Goal: Task Accomplishment & Management: Manage account settings

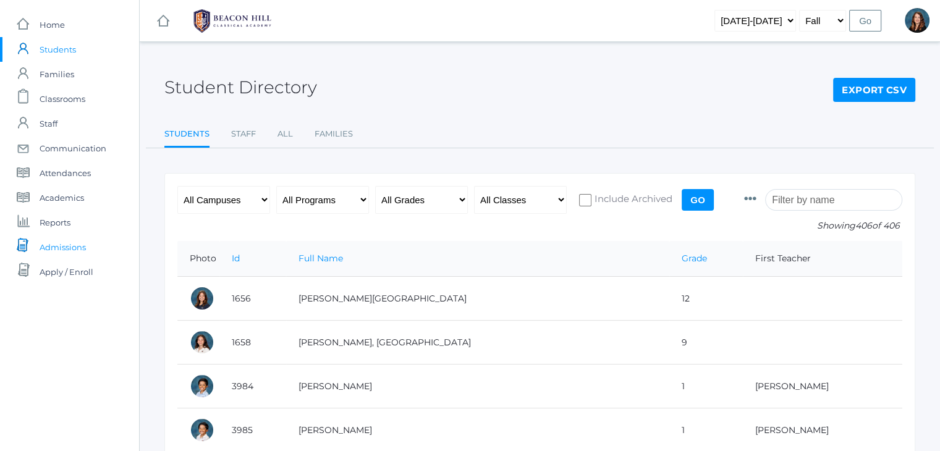
click at [41, 245] on span "Admissions" at bounding box center [63, 247] width 46 height 25
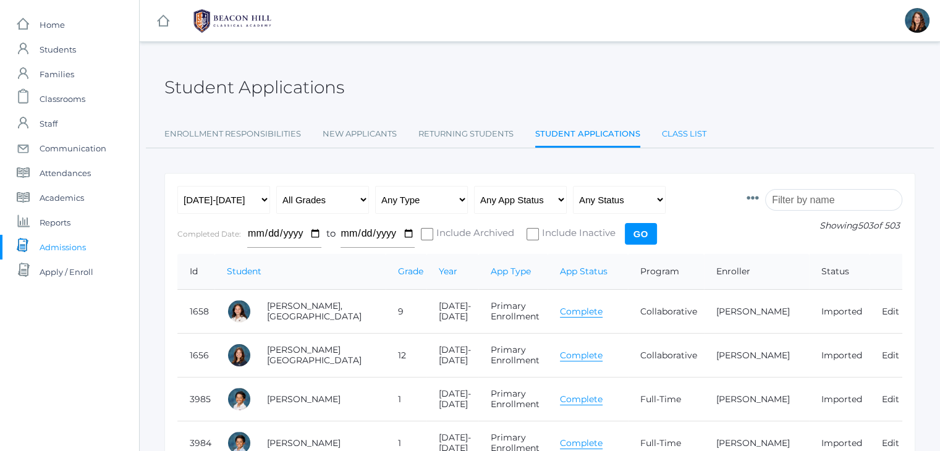
click at [690, 132] on link "Class List" at bounding box center [684, 134] width 44 height 25
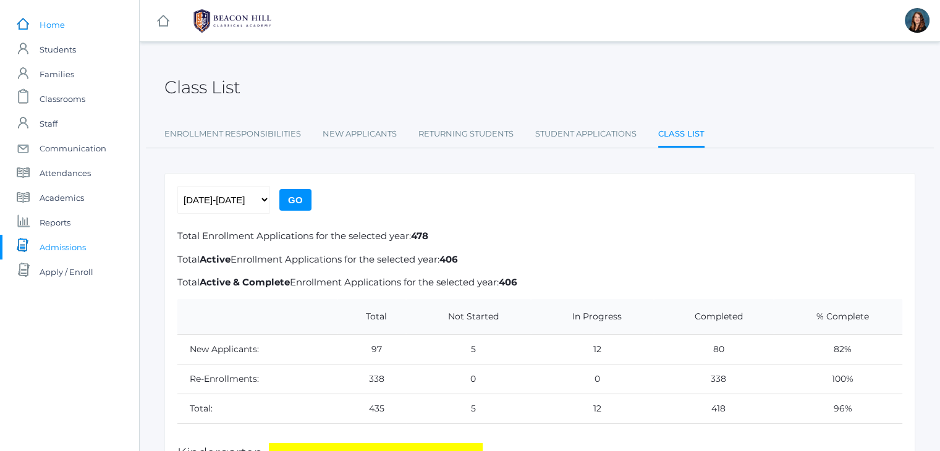
click at [55, 25] on span "Home" at bounding box center [52, 24] width 25 height 25
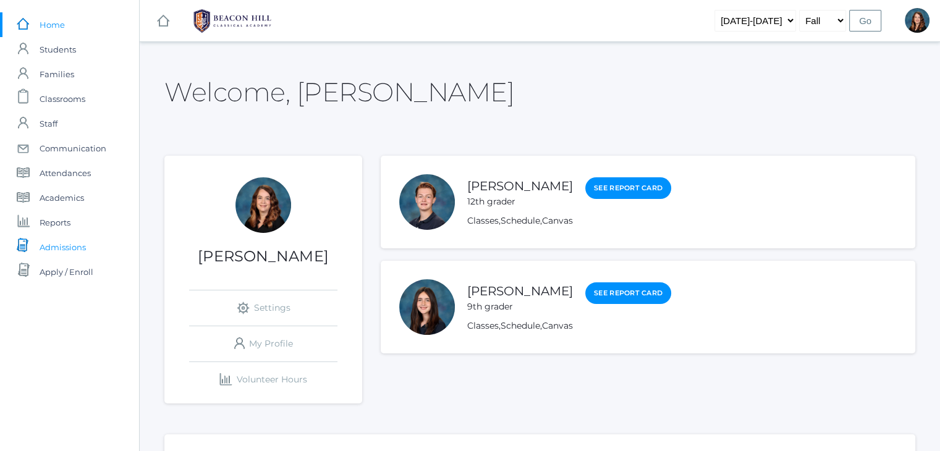
click at [74, 246] on span "Admissions" at bounding box center [63, 247] width 46 height 25
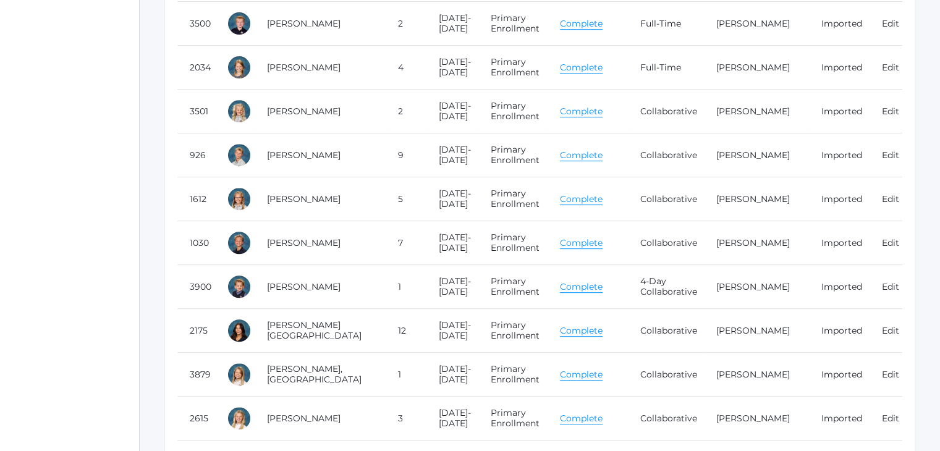
scroll to position [464, 0]
click at [730, 106] on link "[PERSON_NAME]" at bounding box center [753, 110] width 74 height 11
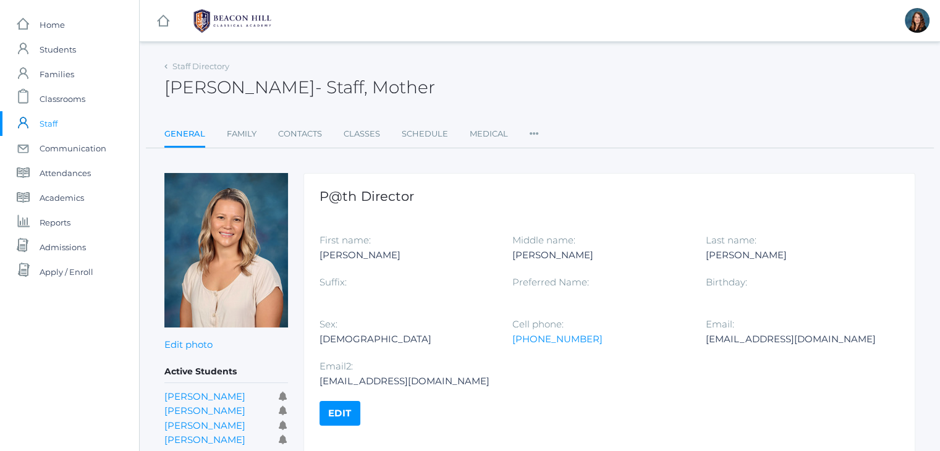
click at [529, 129] on icon at bounding box center [533, 130] width 9 height 17
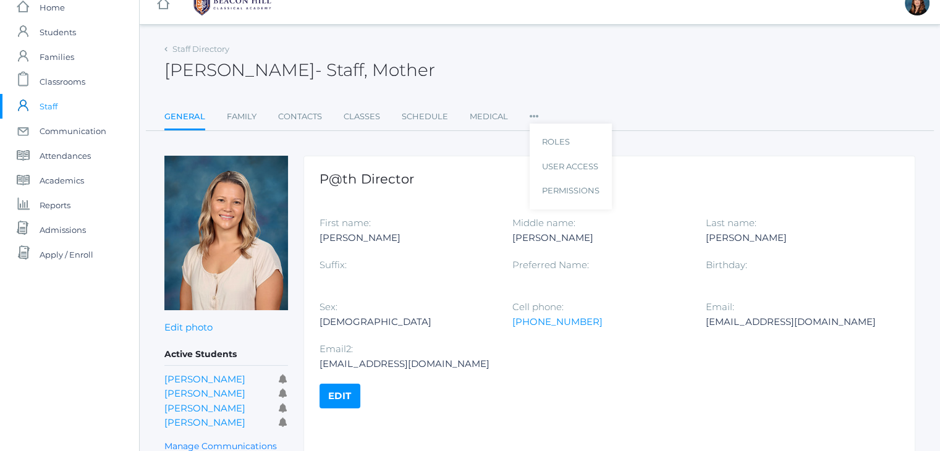
scroll to position [19, 0]
click at [563, 167] on link "User Access" at bounding box center [570, 165] width 57 height 25
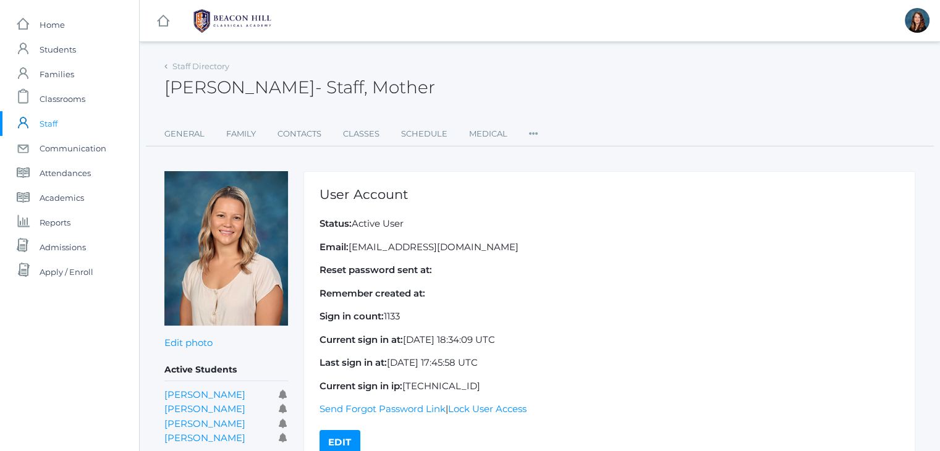
drag, startPoint x: 478, startPoint y: 250, endPoint x: 348, endPoint y: 242, distance: 130.0
click at [348, 242] on p "Email: [EMAIL_ADDRESS][DOMAIN_NAME]" at bounding box center [609, 247] width 580 height 14
click at [484, 248] on p "Email: [EMAIL_ADDRESS][DOMAIN_NAME]" at bounding box center [609, 247] width 580 height 14
drag, startPoint x: 484, startPoint y: 248, endPoint x: 350, endPoint y: 240, distance: 134.3
click at [350, 240] on p "Email: [EMAIL_ADDRESS][DOMAIN_NAME]" at bounding box center [609, 247] width 580 height 14
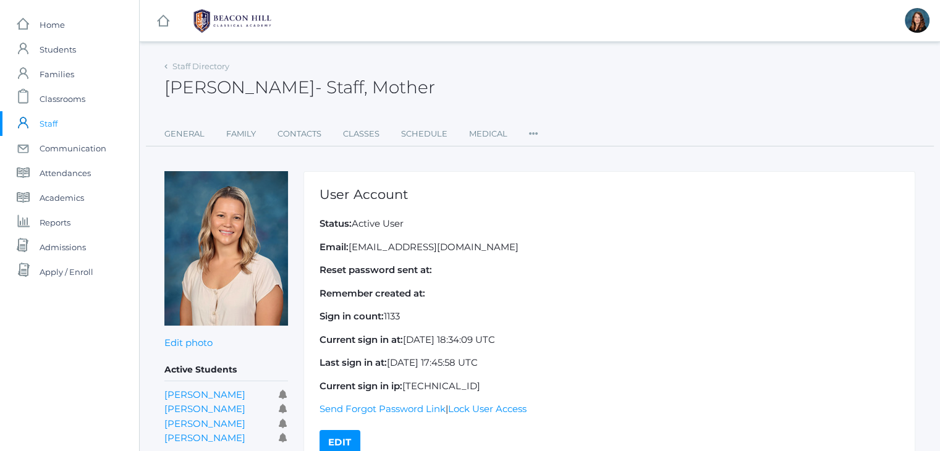
copy p "[EMAIL_ADDRESS][DOMAIN_NAME]"
click at [904, 80] on link "Sign Out" at bounding box center [903, 77] width 64 height 27
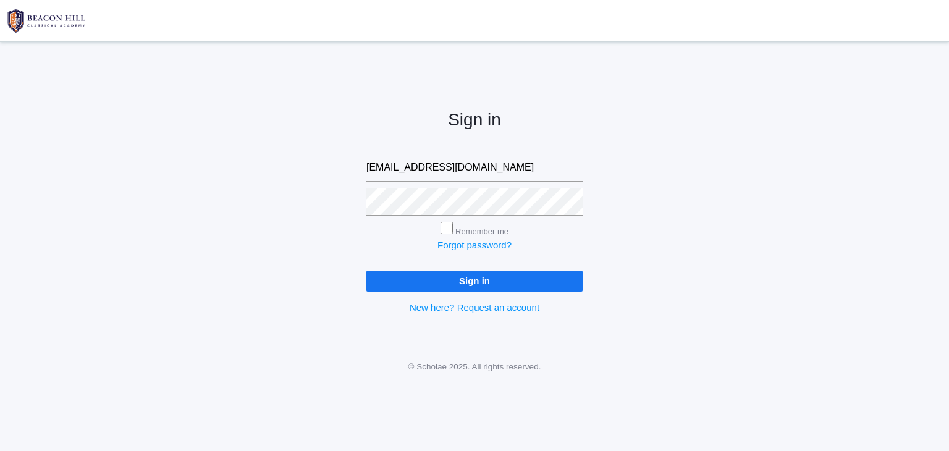
type input "[EMAIL_ADDRESS][DOMAIN_NAME]"
click at [460, 282] on input "Sign in" at bounding box center [474, 281] width 216 height 20
